Goal: Task Accomplishment & Management: Use online tool/utility

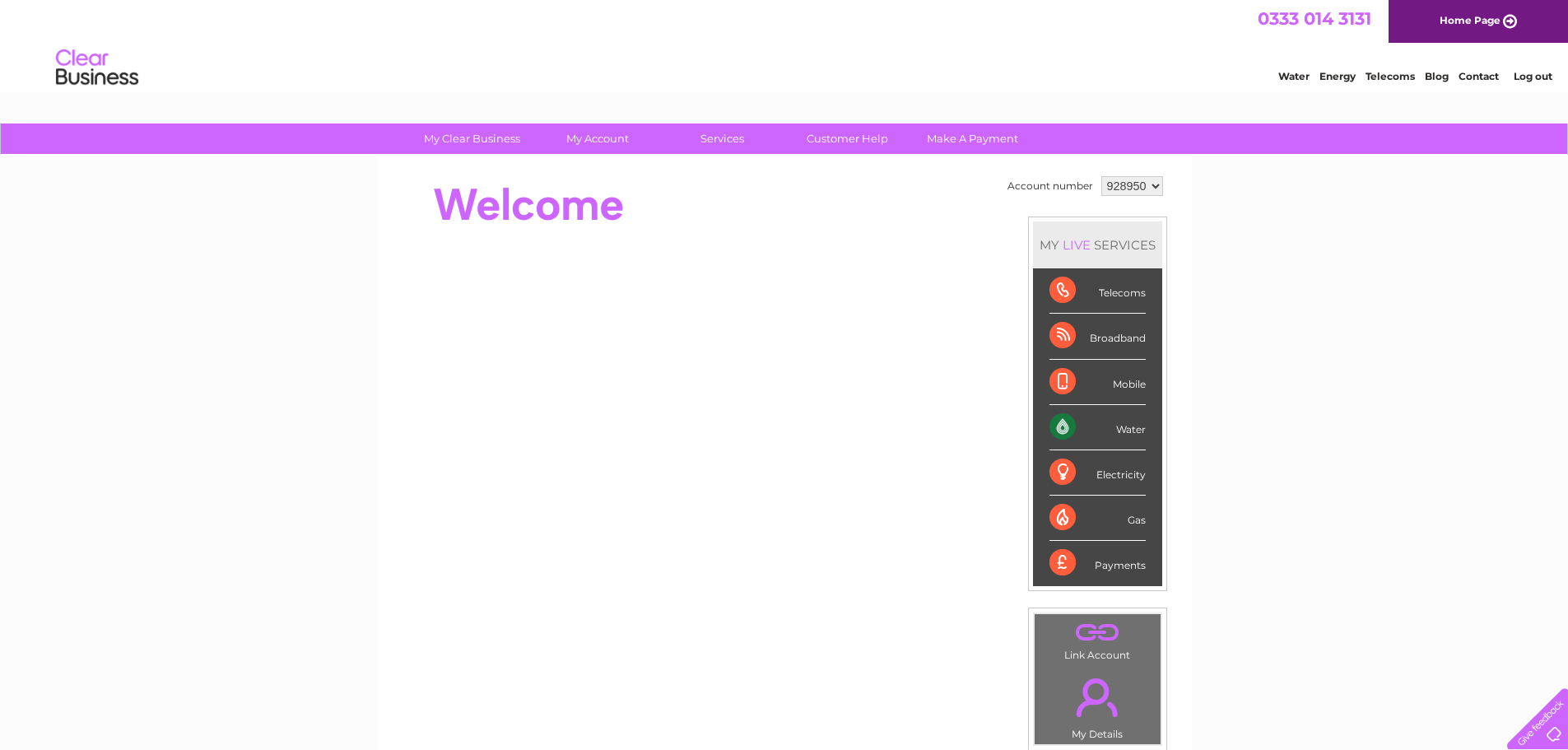
click at [1067, 427] on div "Water" at bounding box center [1097, 428] width 96 height 45
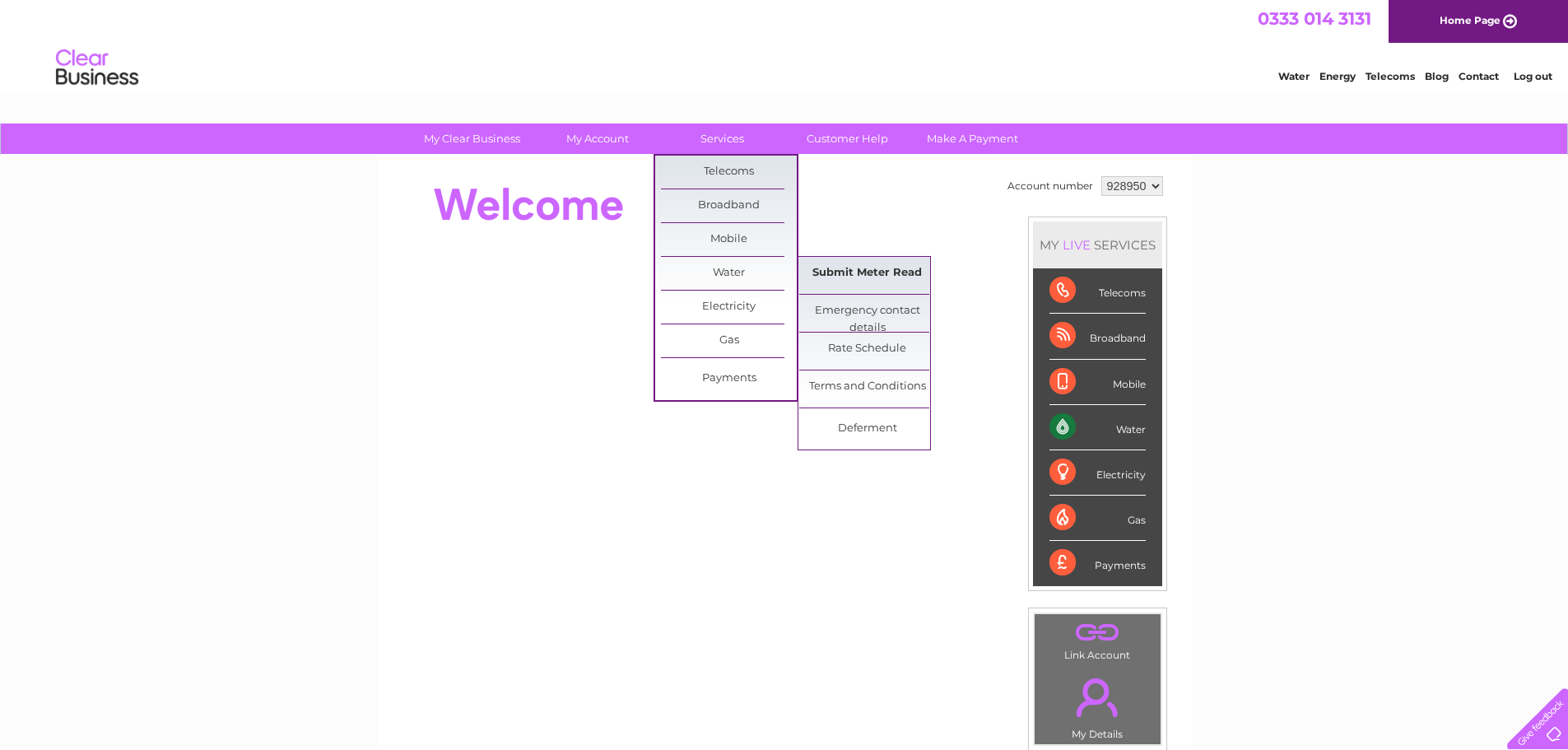
click at [856, 277] on link "Submit Meter Read" at bounding box center [868, 273] width 136 height 33
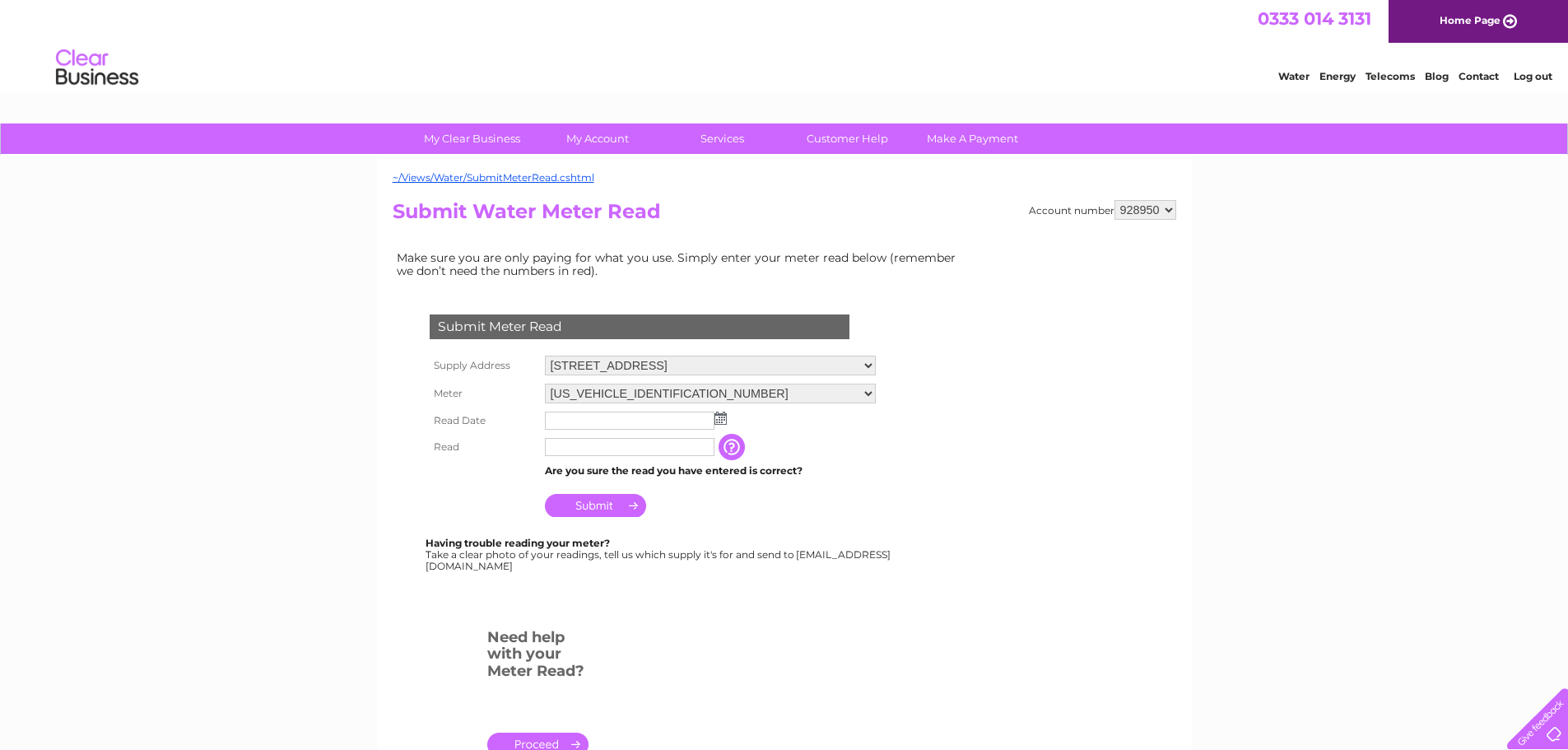
click at [720, 421] on img at bounding box center [721, 418] width 13 height 13
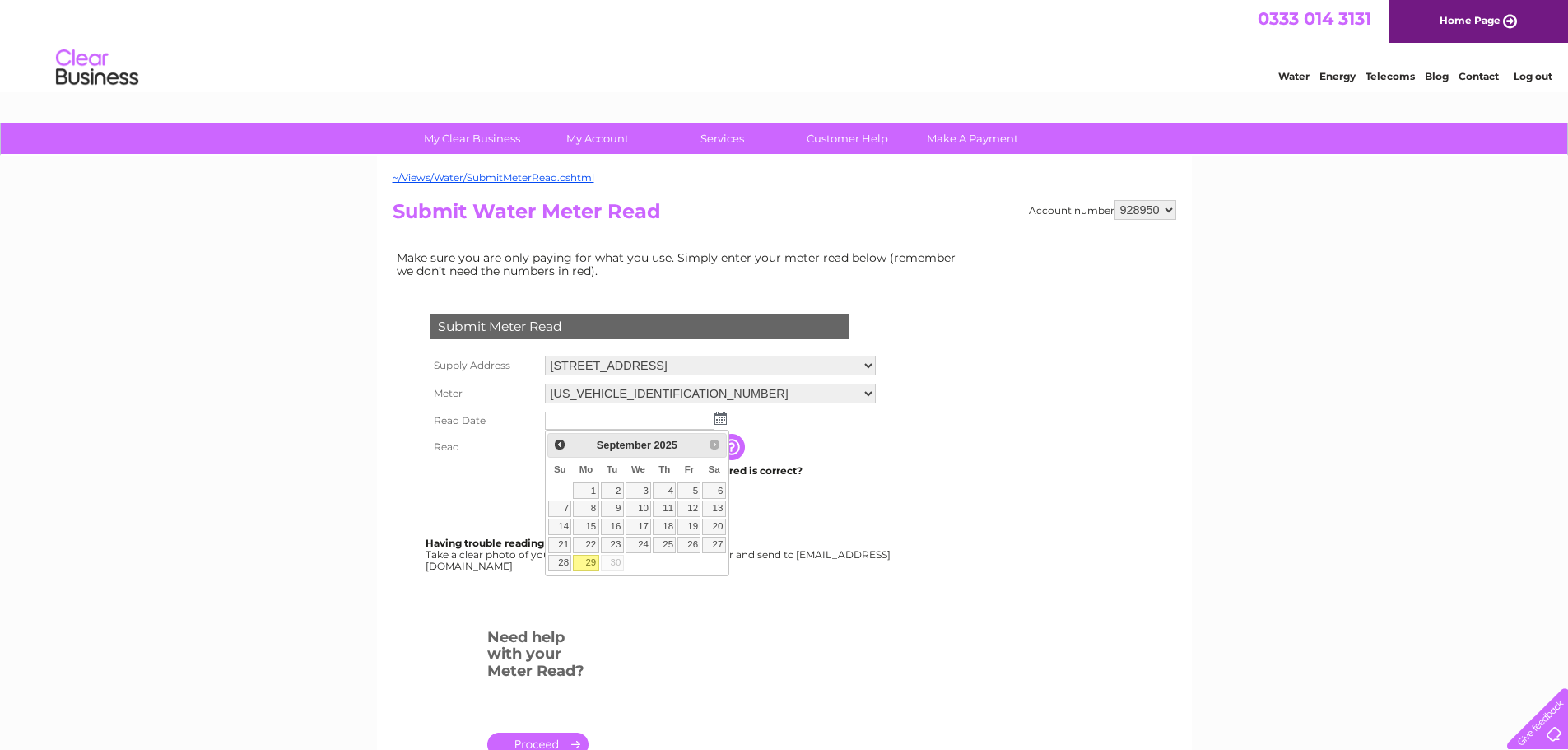
click at [592, 559] on link "29" at bounding box center [586, 563] width 25 height 16
type input "2025/09/29"
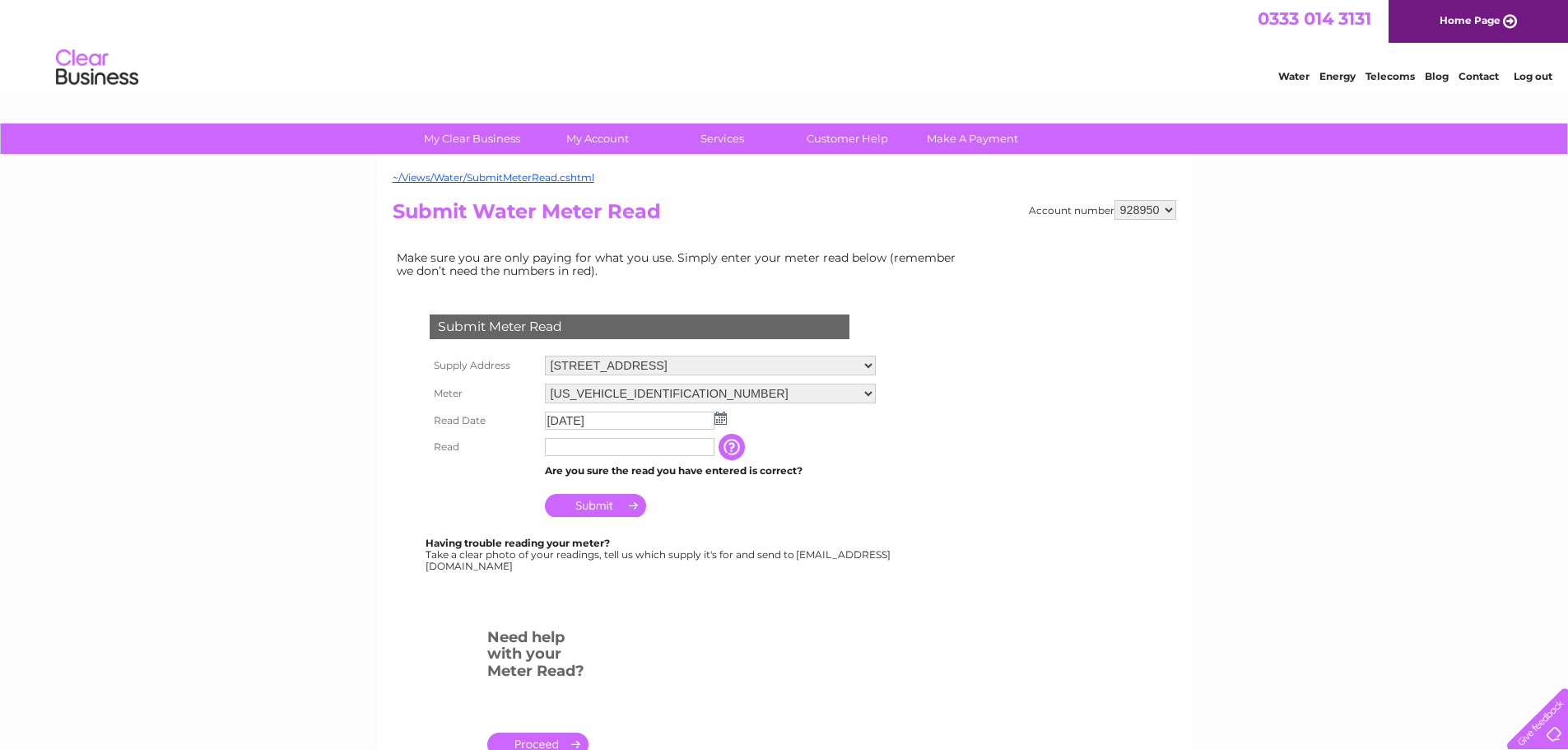
click at [588, 440] on input "text" at bounding box center [630, 447] width 170 height 18
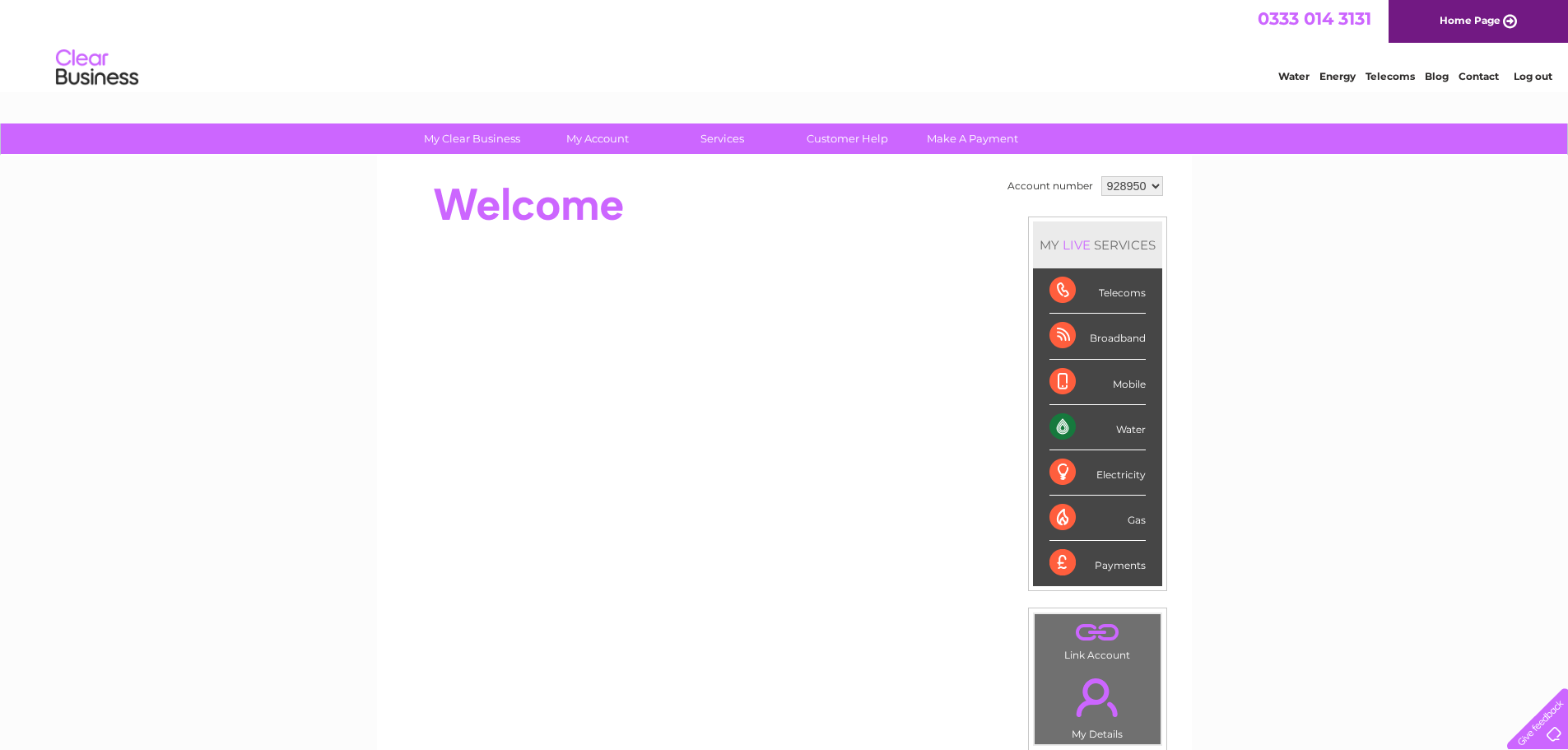
click at [1295, 78] on link "Water" at bounding box center [1294, 76] width 31 height 13
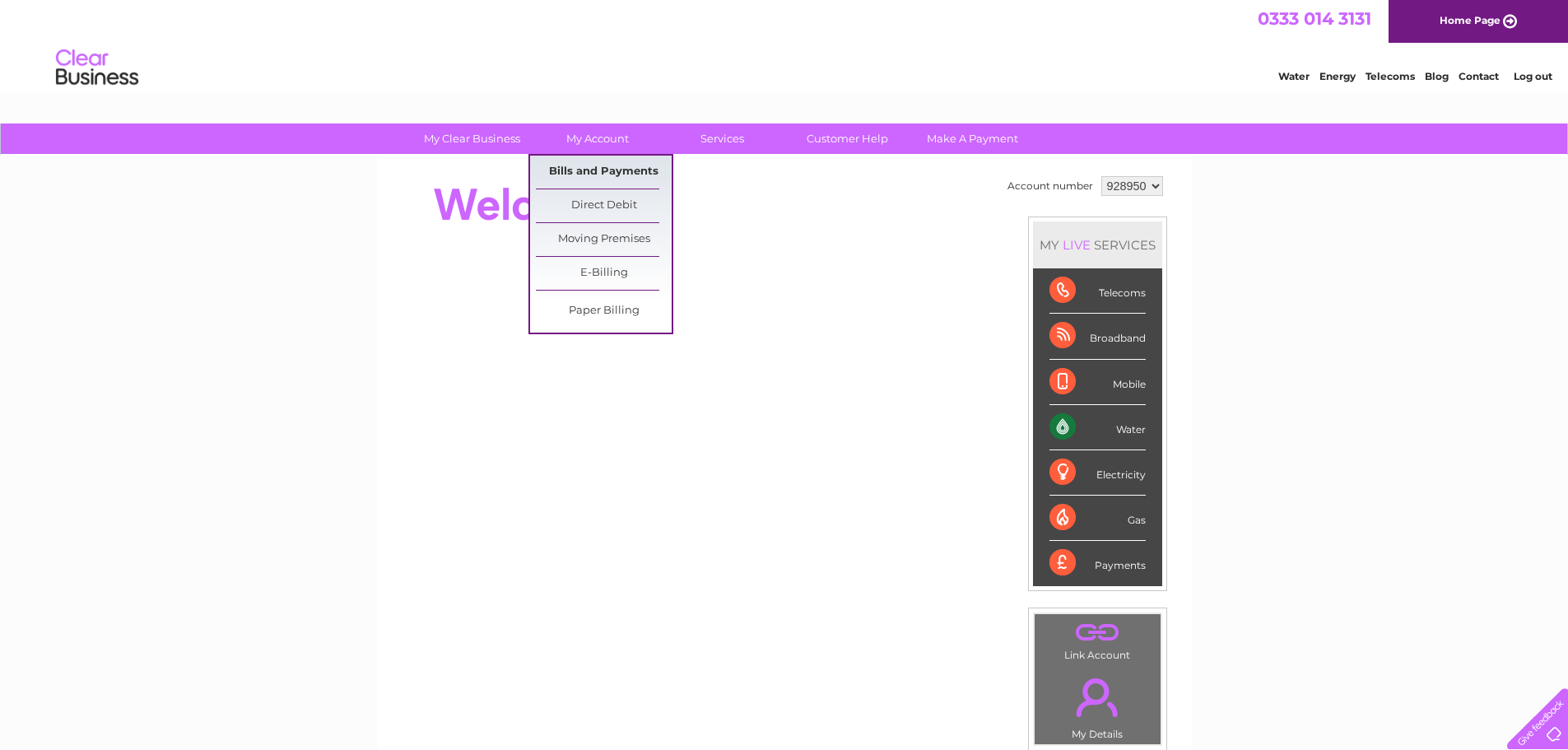
click at [595, 169] on link "Bills and Payments" at bounding box center [604, 172] width 136 height 33
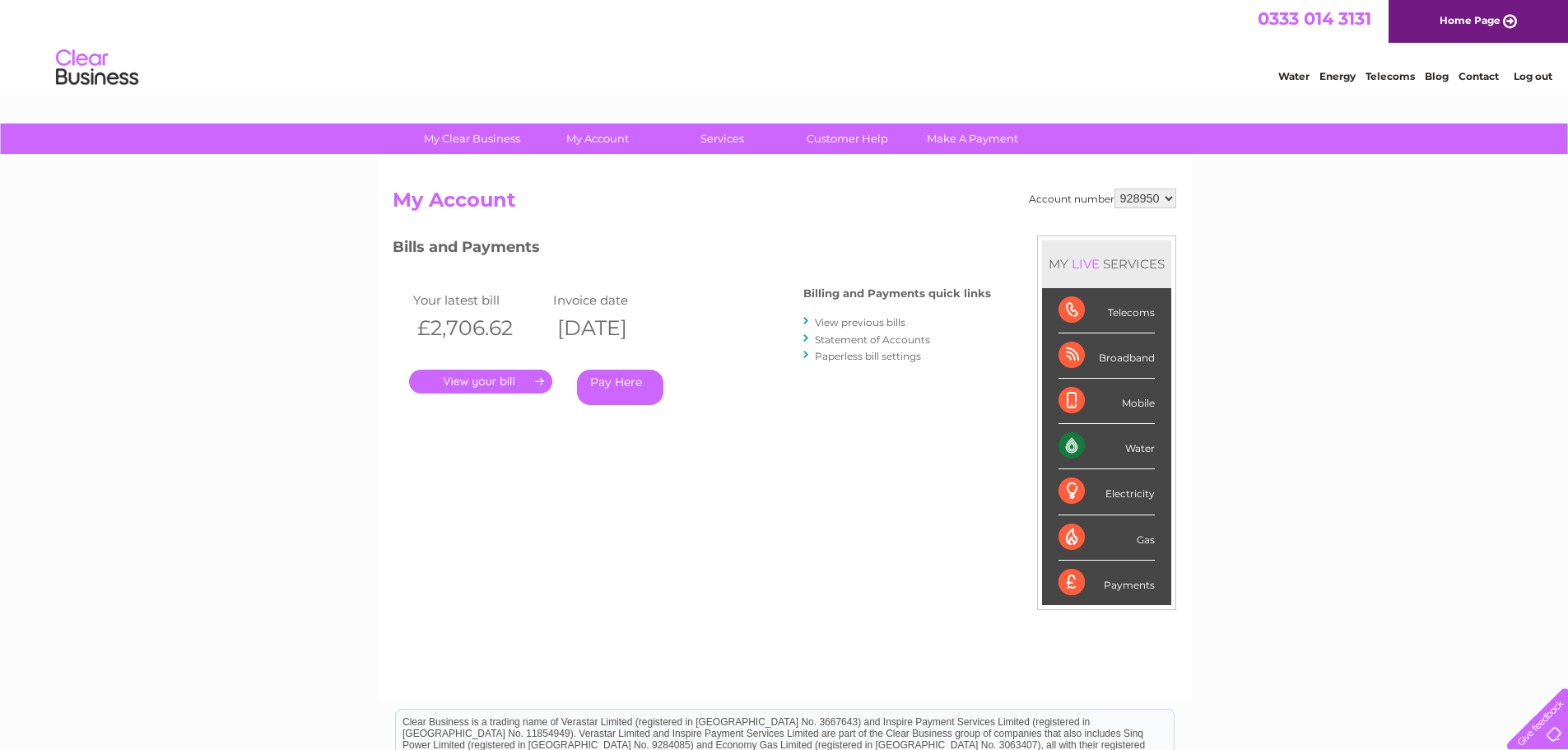
click at [479, 375] on link "." at bounding box center [481, 381] width 144 height 24
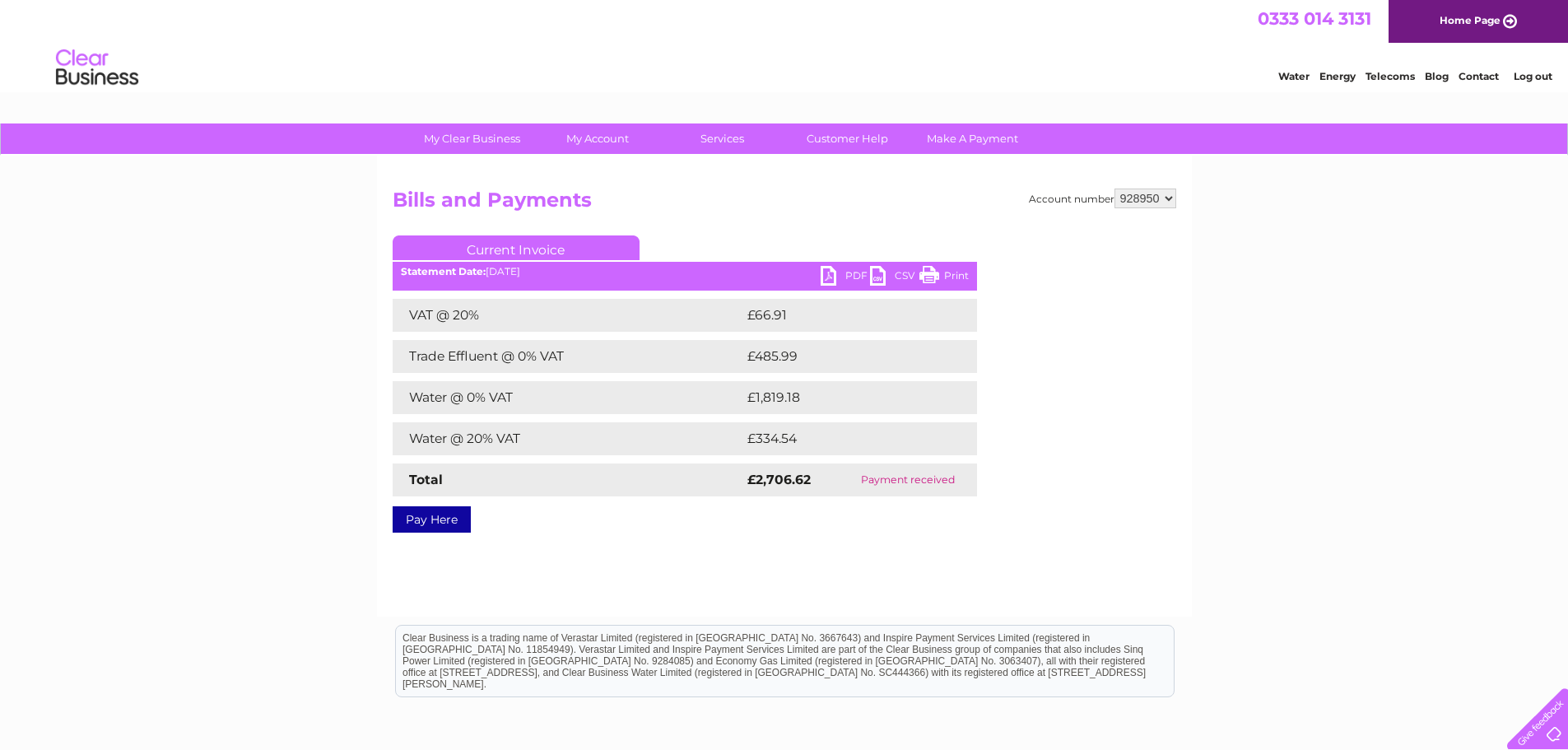
click at [849, 276] on link "PDF" at bounding box center [846, 278] width 49 height 24
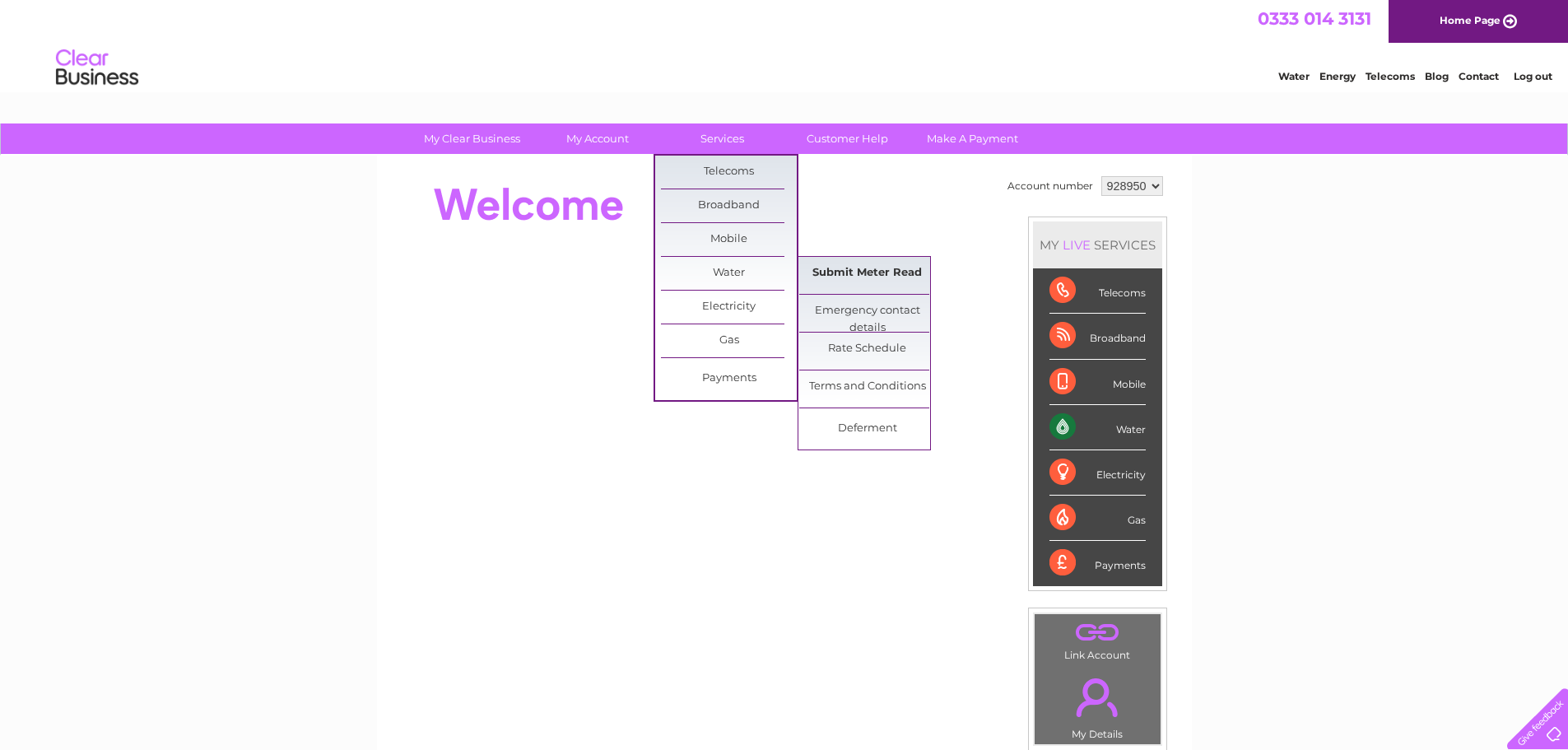
click at [843, 272] on link "Submit Meter Read" at bounding box center [868, 273] width 136 height 33
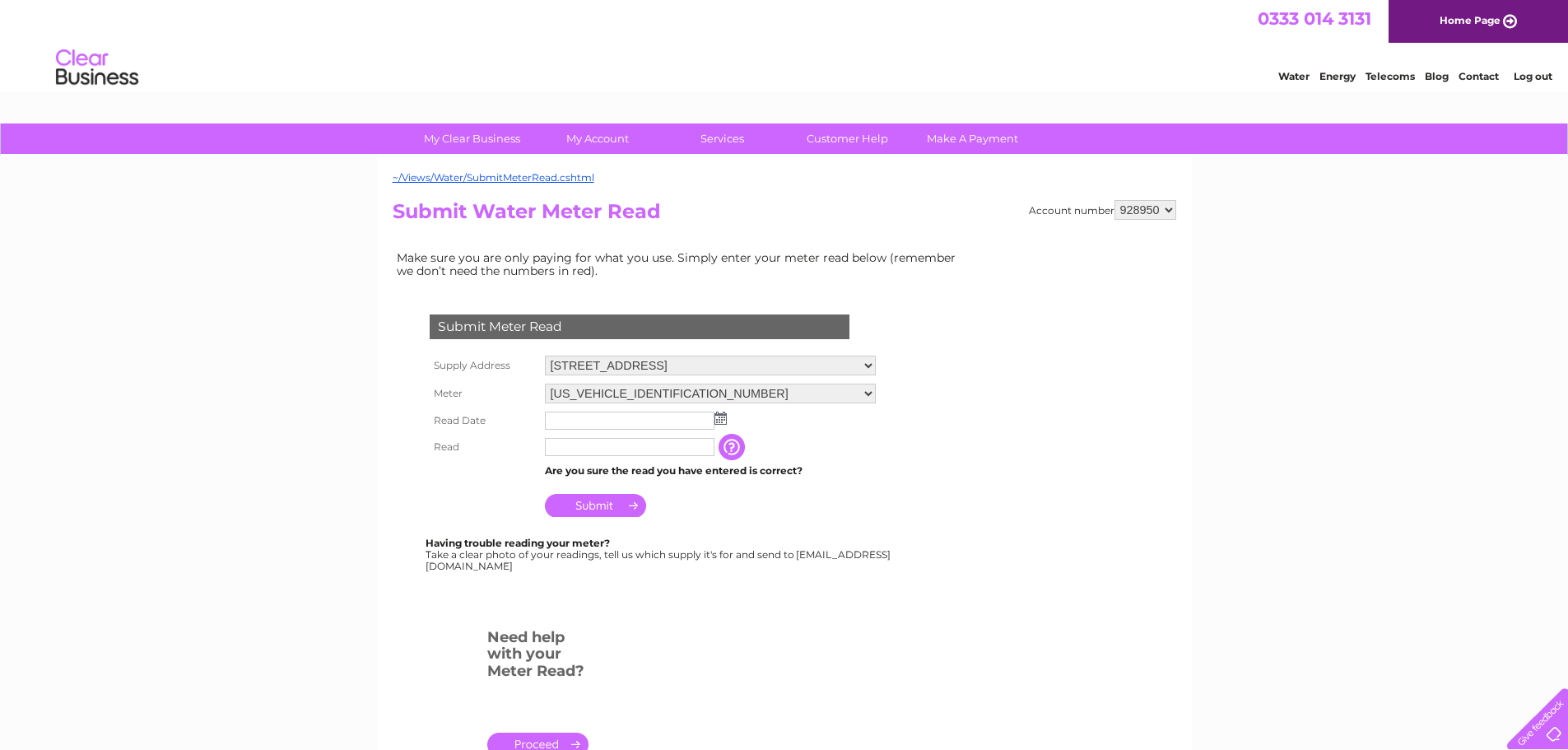
click at [723, 418] on img at bounding box center [721, 418] width 13 height 13
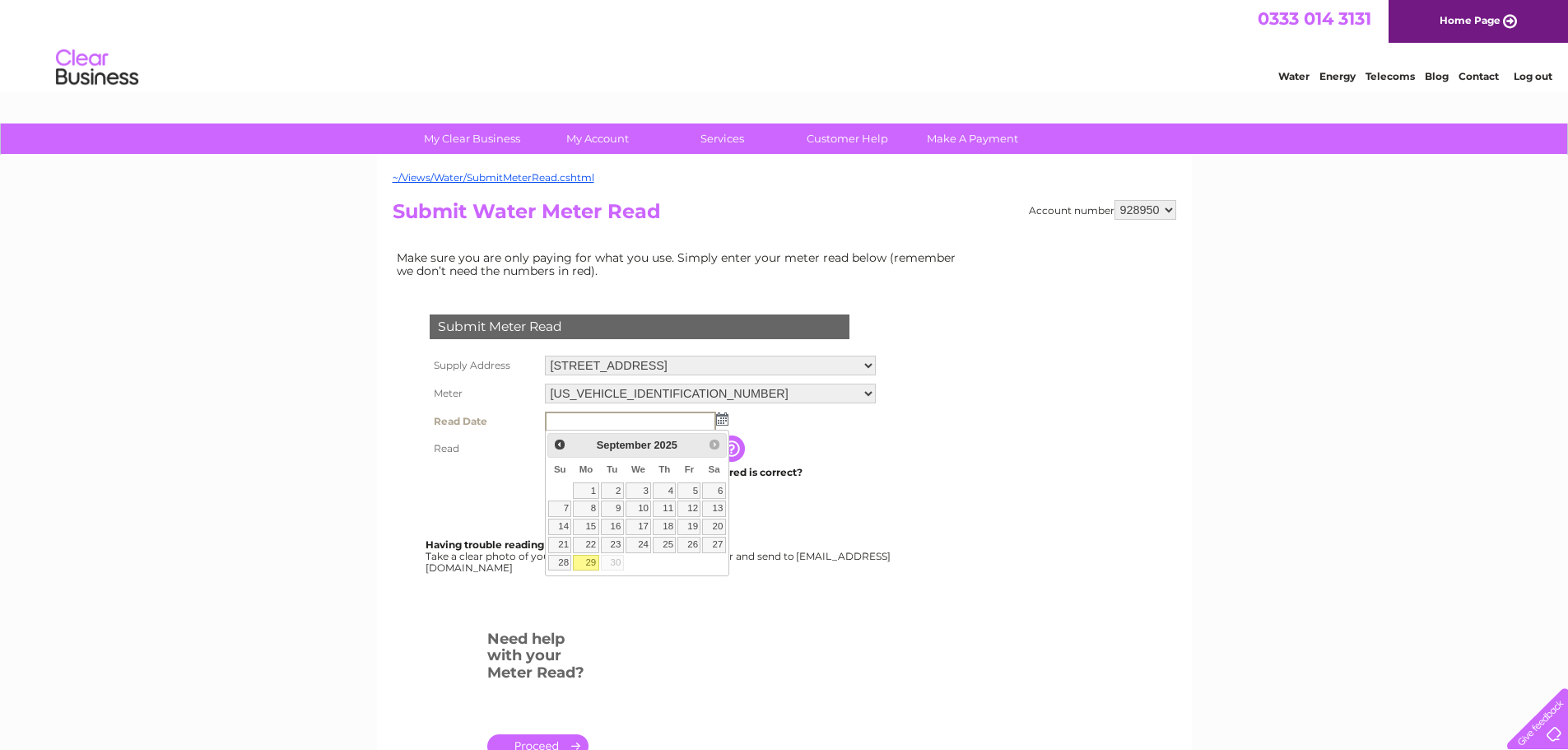
click at [586, 558] on link "29" at bounding box center [586, 563] width 25 height 16
type input "[DATE]"
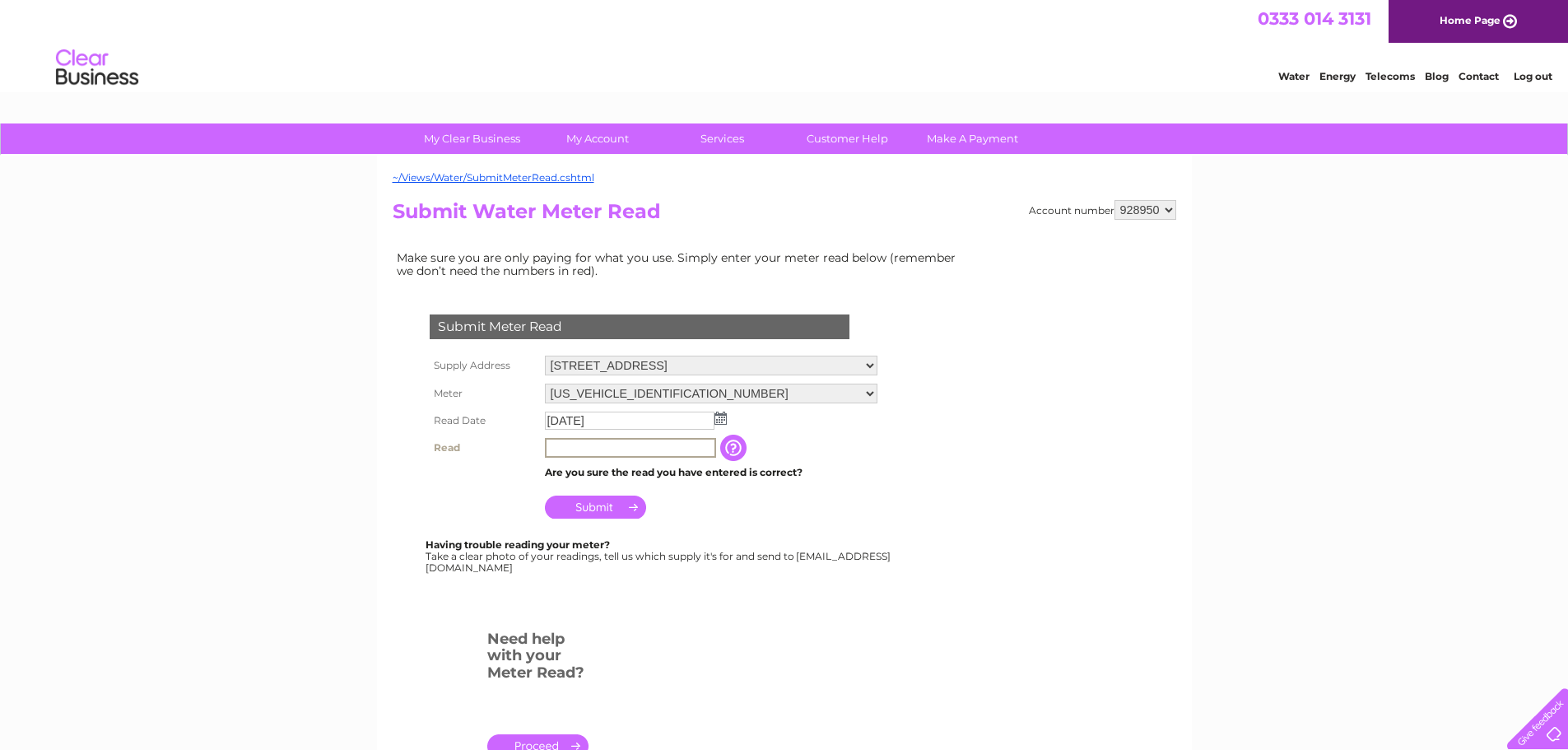
click at [600, 448] on input "text" at bounding box center [630, 448] width 171 height 20
click at [565, 449] on input "text" at bounding box center [630, 447] width 170 height 18
type input "50403"
click at [609, 503] on input "Submit" at bounding box center [595, 507] width 101 height 23
